Goal: Task Accomplishment & Management: Complete application form

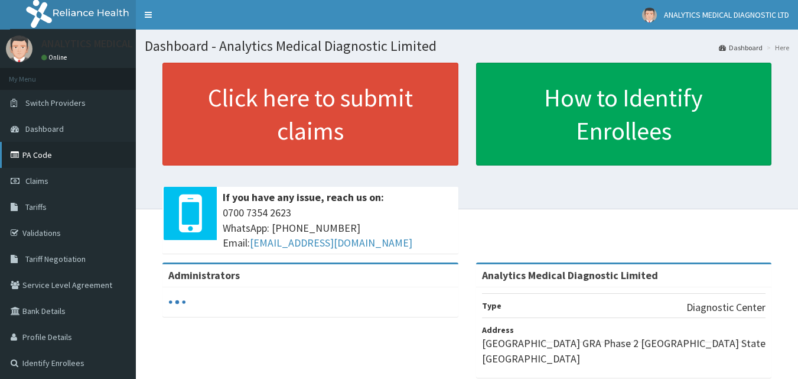
click at [54, 156] on link "PA Code" at bounding box center [68, 155] width 136 height 26
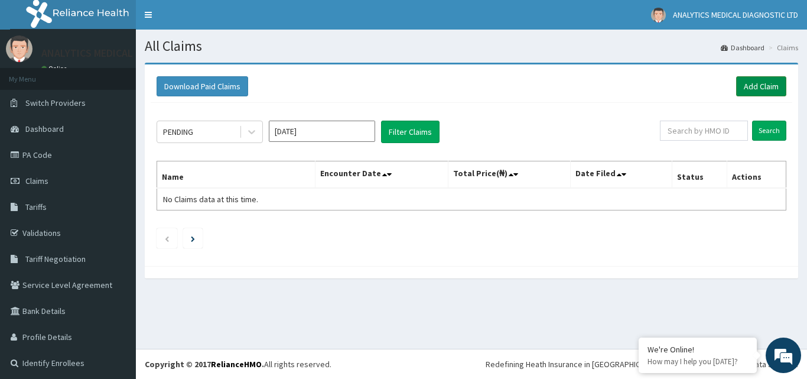
click at [746, 80] on link "Add Claim" at bounding box center [761, 86] width 50 height 20
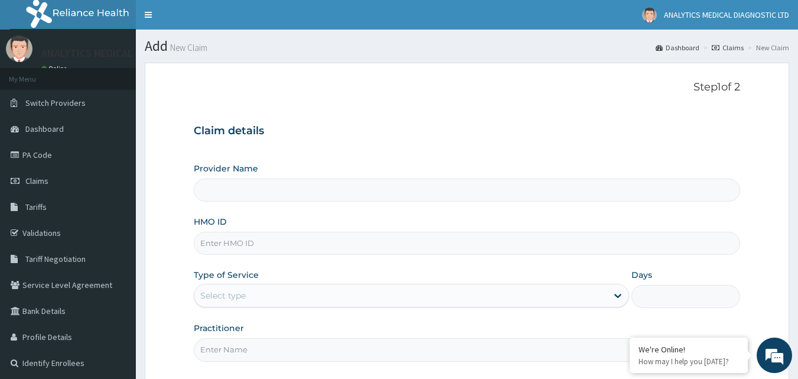
click at [349, 246] on input "HMO ID" at bounding box center [467, 242] width 547 height 23
paste input "kur/10009/a"
type input "kur/10009/a"
type input "Analytics Medical Diagnostic Limited"
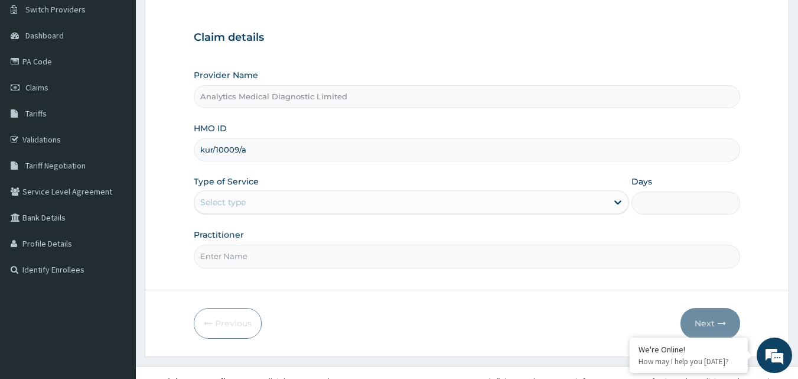
scroll to position [110, 0]
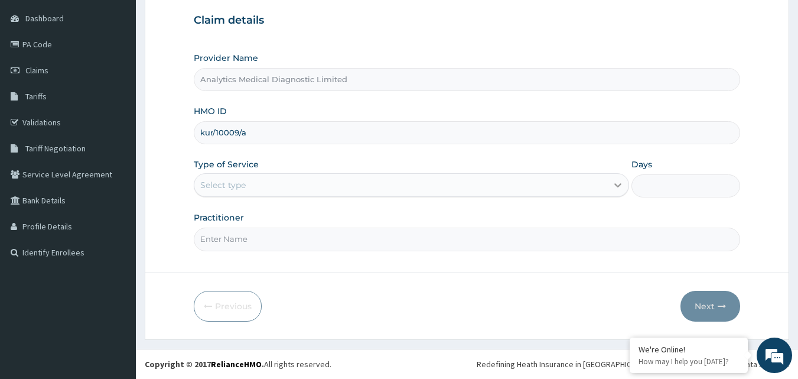
type input "kur/10009/a"
click at [614, 184] on icon at bounding box center [618, 185] width 12 height 12
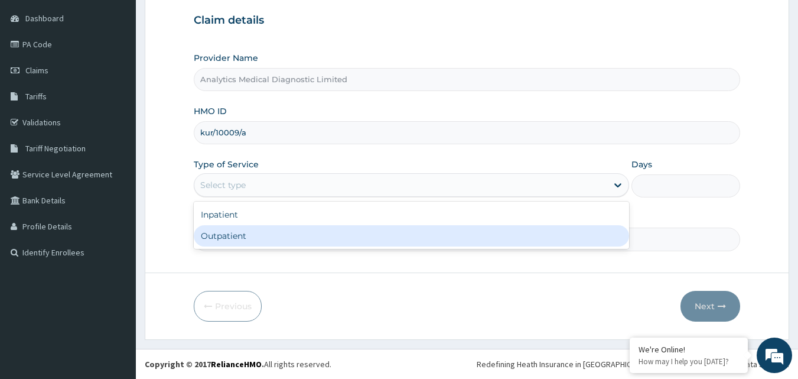
click at [550, 237] on div "Outpatient" at bounding box center [411, 235] width 435 height 21
type input "1"
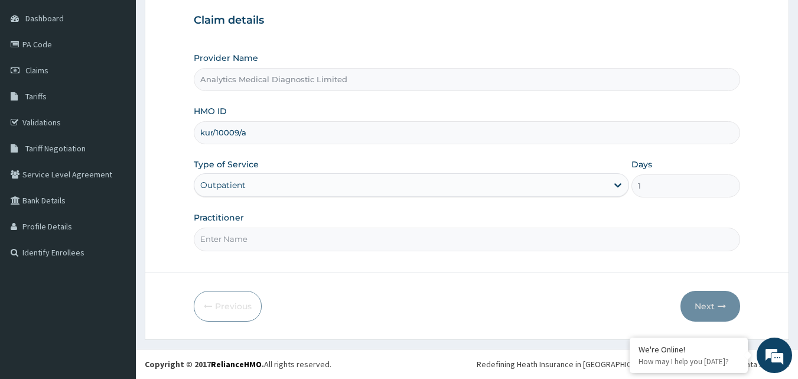
click at [456, 234] on input "Practitioner" at bounding box center [467, 238] width 547 height 23
type input "NIL"
click at [708, 298] on button "Next" at bounding box center [710, 306] width 60 height 31
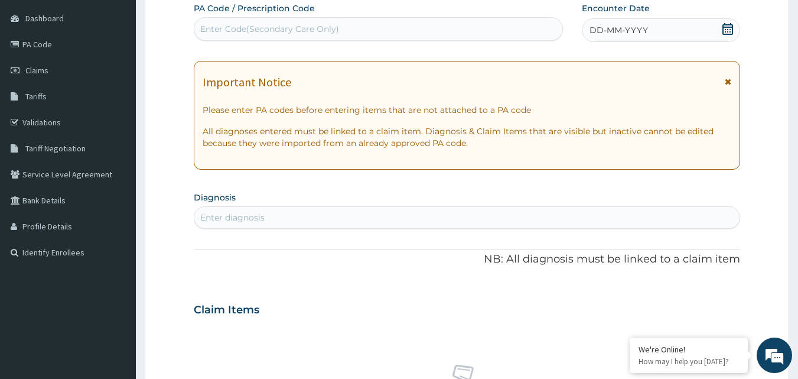
scroll to position [0, 0]
click at [321, 31] on div "Enter Code(Secondary Care Only)" at bounding box center [269, 29] width 139 height 12
paste input "PA/5E50F6"
type input "PA/5E50F6"
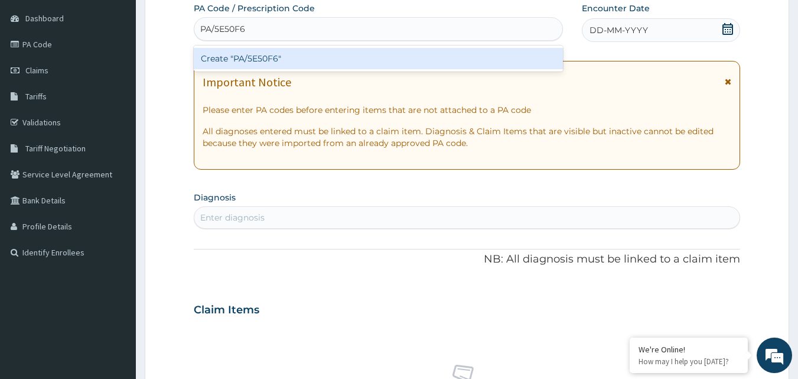
click at [308, 61] on div "Create "PA/5E50F6"" at bounding box center [379, 58] width 370 height 21
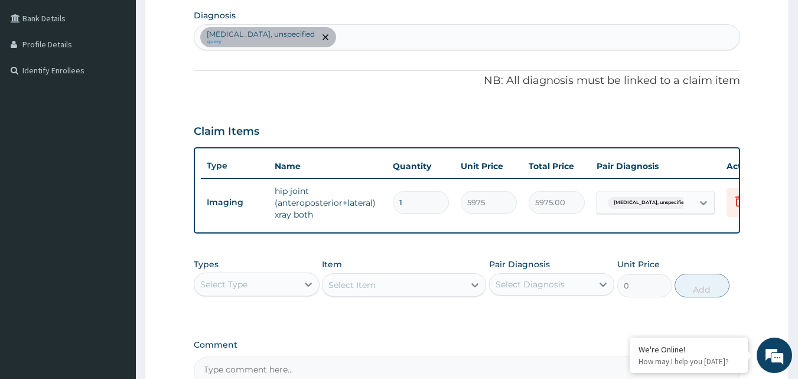
scroll to position [432, 0]
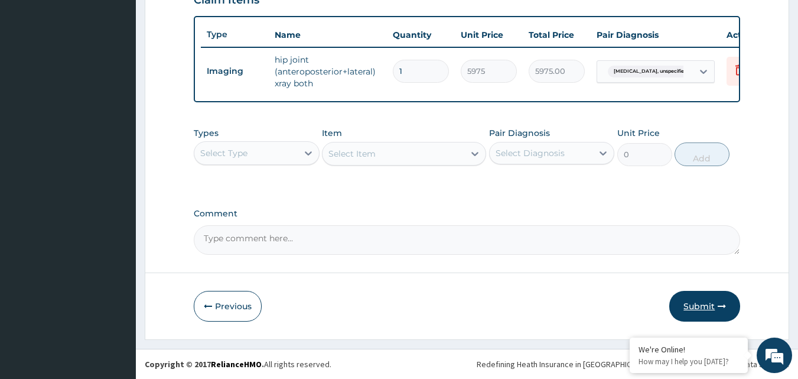
click at [696, 308] on button "Submit" at bounding box center [704, 306] width 71 height 31
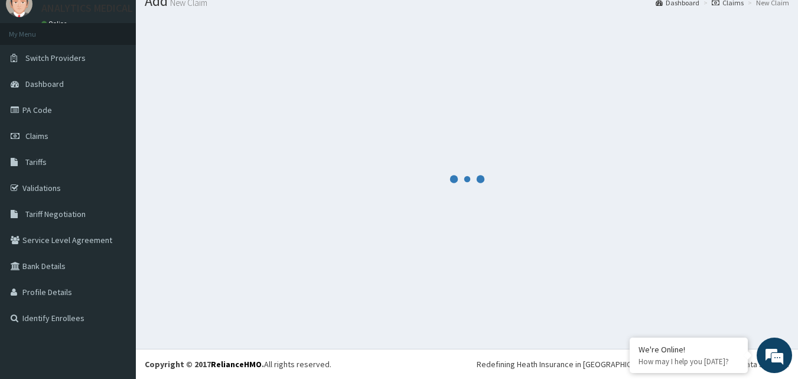
scroll to position [45, 0]
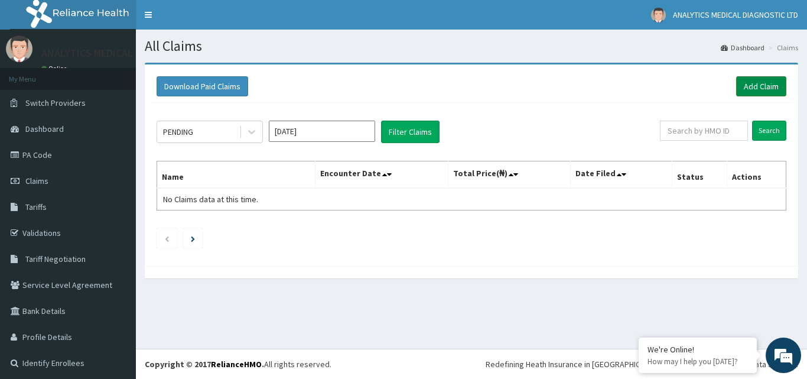
click at [758, 81] on link "Add Claim" at bounding box center [761, 86] width 50 height 20
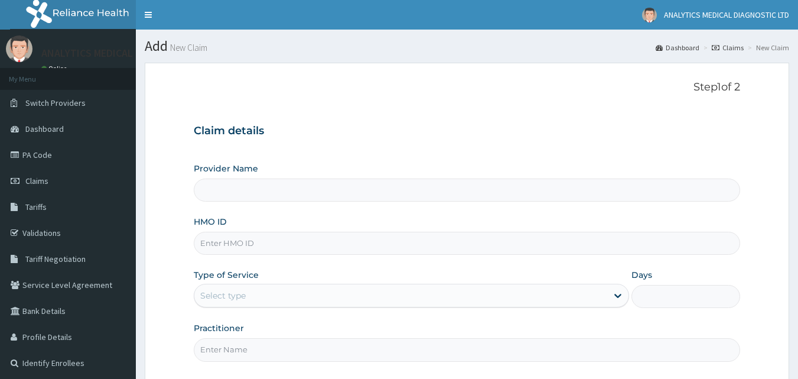
click at [314, 243] on input "HMO ID" at bounding box center [467, 242] width 547 height 23
paste input "pee/10102/a"
type input "pee/10102/a"
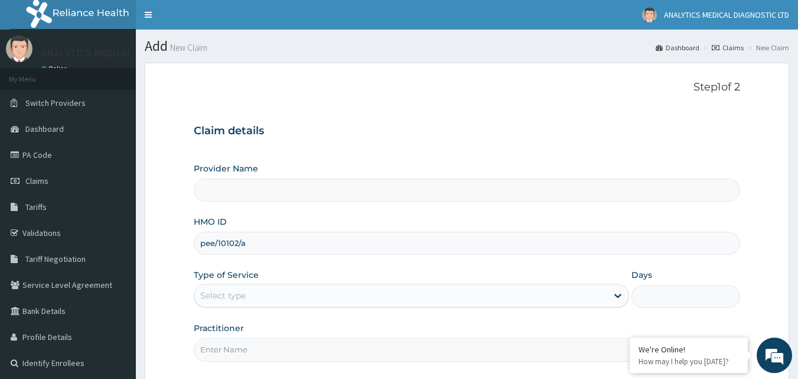
type input "Analytics Medical Diagnostic Limited"
drag, startPoint x: 797, startPoint y: 135, endPoint x: 802, endPoint y: 173, distance: 38.7
click at [797, 173] on html "R EL Toggle navigation ANALYTICS MEDICAL DIAGNOSTIC LTD ANALYTICS MEDICAL DIAGN…" at bounding box center [399, 244] width 798 height 489
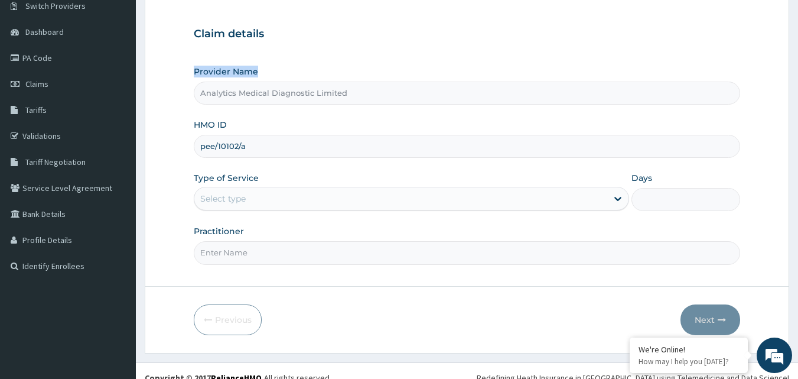
scroll to position [110, 0]
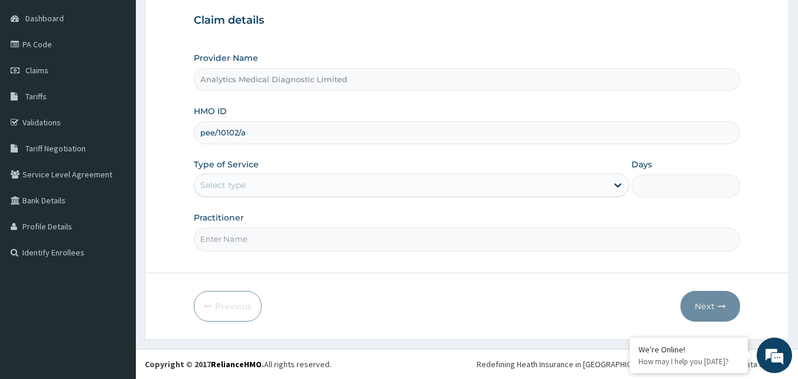
click at [216, 132] on input "pee/10102/a" at bounding box center [467, 132] width 547 height 23
type input "pee/10102/a"
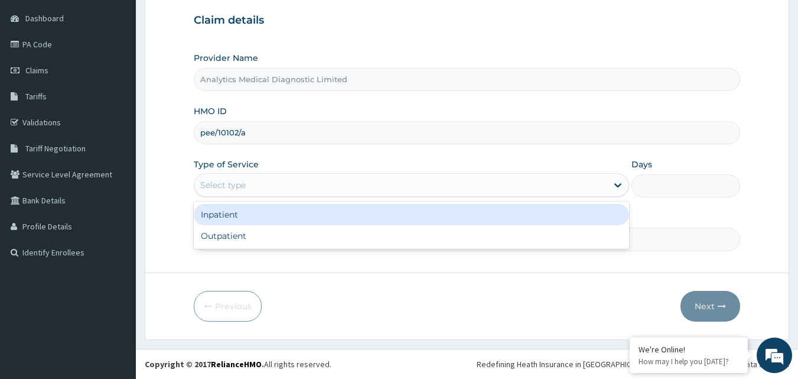
click at [226, 187] on div "Select type" at bounding box center [222, 185] width 45 height 12
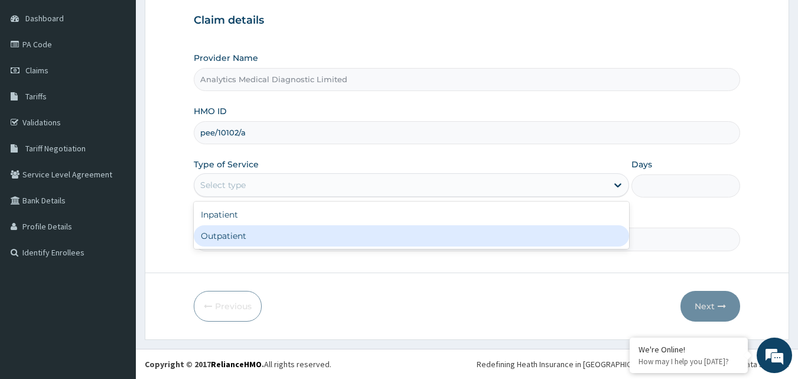
click at [211, 240] on div "Outpatient" at bounding box center [411, 235] width 435 height 21
type input "1"
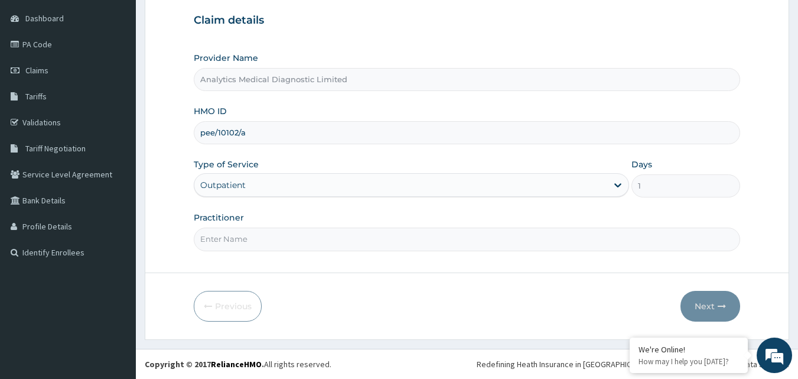
click at [241, 236] on input "Practitioner" at bounding box center [467, 238] width 547 height 23
type input "NIL"
click at [699, 305] on button "Next" at bounding box center [710, 306] width 60 height 31
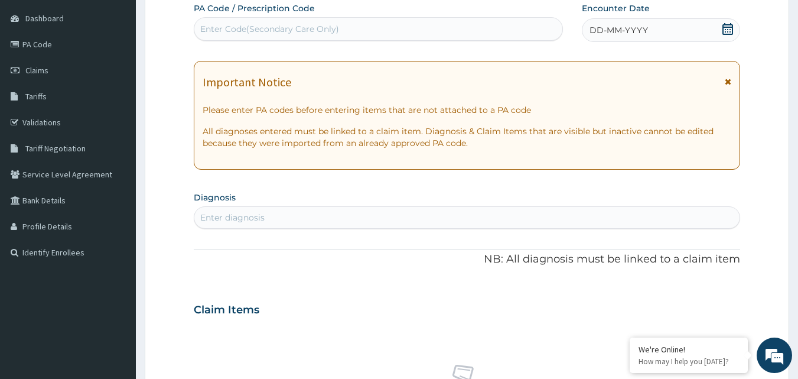
click at [296, 23] on div "Enter Code(Secondary Care Only)" at bounding box center [269, 29] width 139 height 12
paste input "PA/C7BC8F"
type input "PA/C7BC8F"
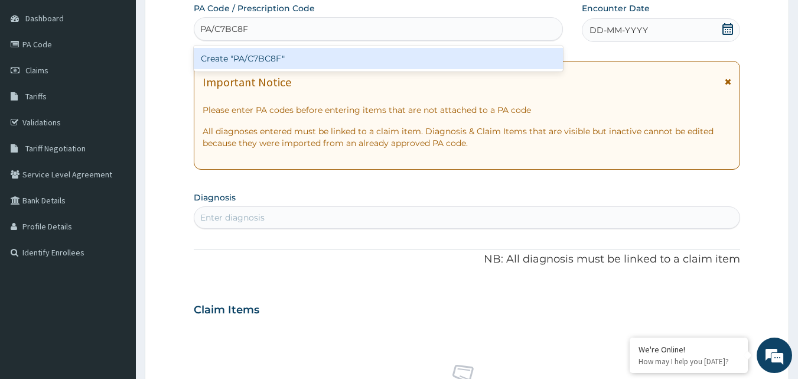
click at [263, 60] on div "Create "PA/C7BC8F"" at bounding box center [379, 58] width 370 height 21
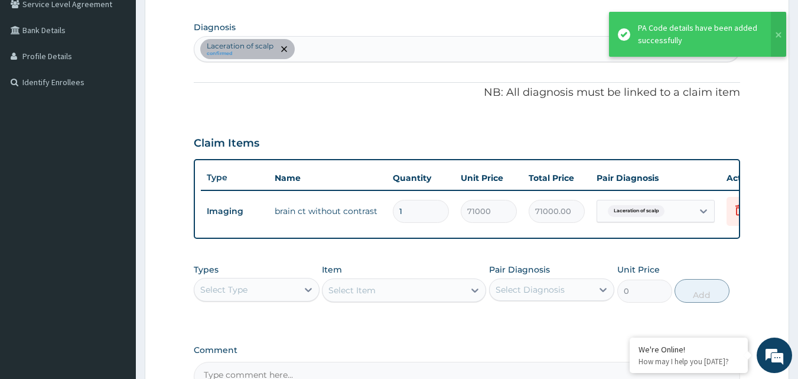
scroll to position [426, 0]
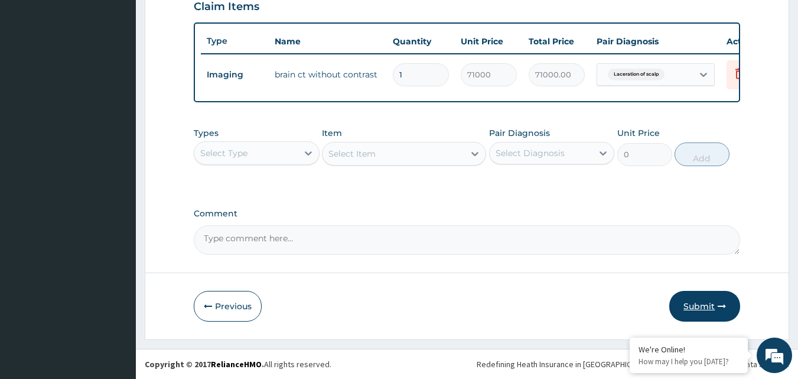
click at [692, 298] on button "Submit" at bounding box center [704, 306] width 71 height 31
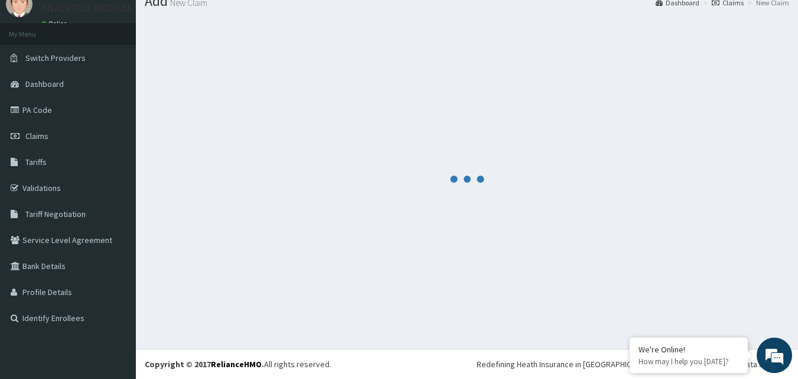
scroll to position [45, 0]
